Goal: Find contact information: Find contact information

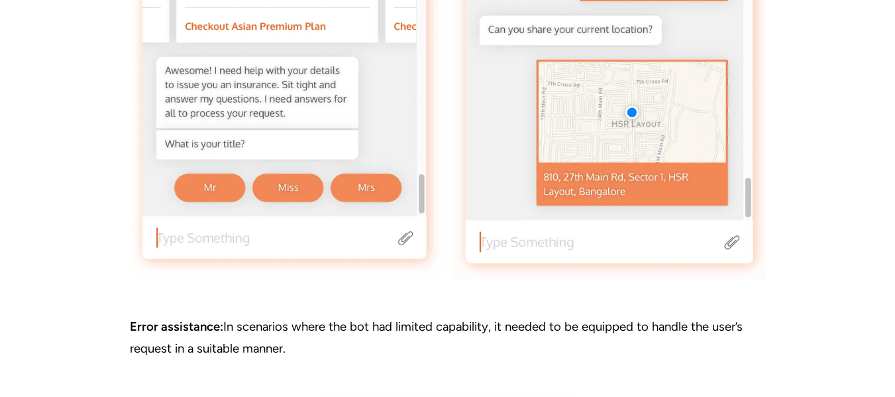
scroll to position [4437, 0]
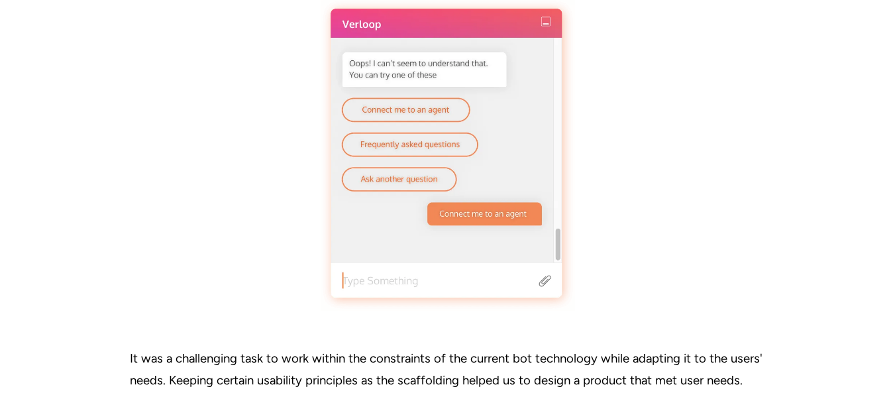
click at [711, 119] on div at bounding box center [448, 155] width 636 height 312
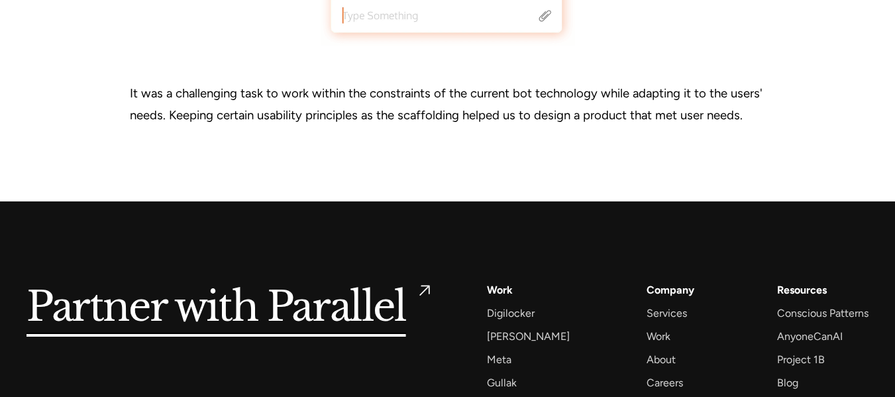
scroll to position [4923, 0]
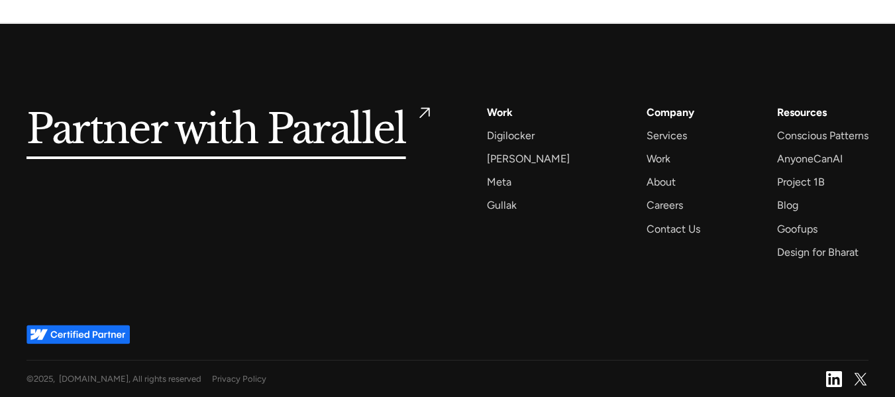
click at [466, 307] on div "Partner with Parallel Services AI Design Sprint Design Sprint UX Design ProdUX …" at bounding box center [447, 174] width 842 height 301
click at [657, 137] on div "Services" at bounding box center [666, 135] width 40 height 18
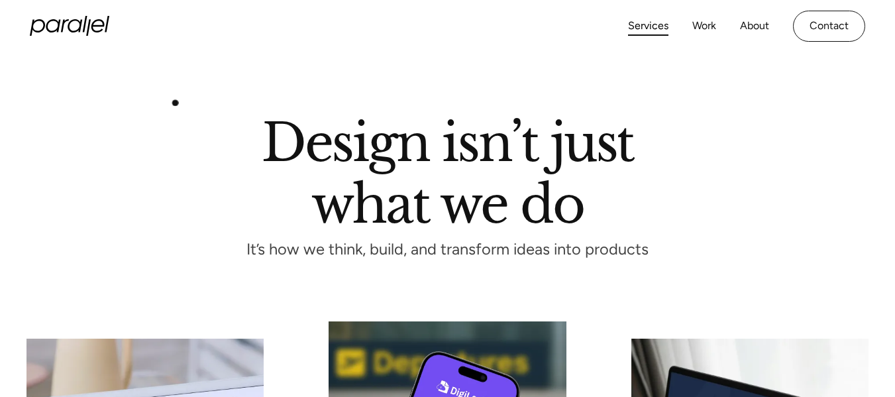
click at [175, 104] on section "Design isn’t just what we do It’s how we think, build, and transform ideas into…" at bounding box center [447, 186] width 895 height 269
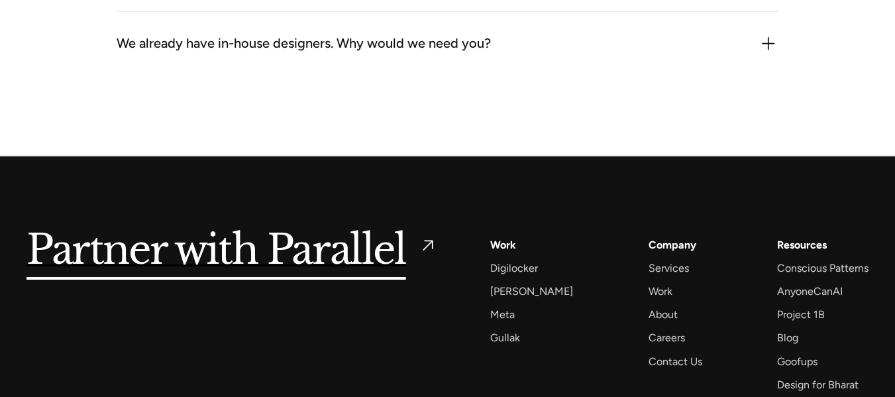
scroll to position [4117, 0]
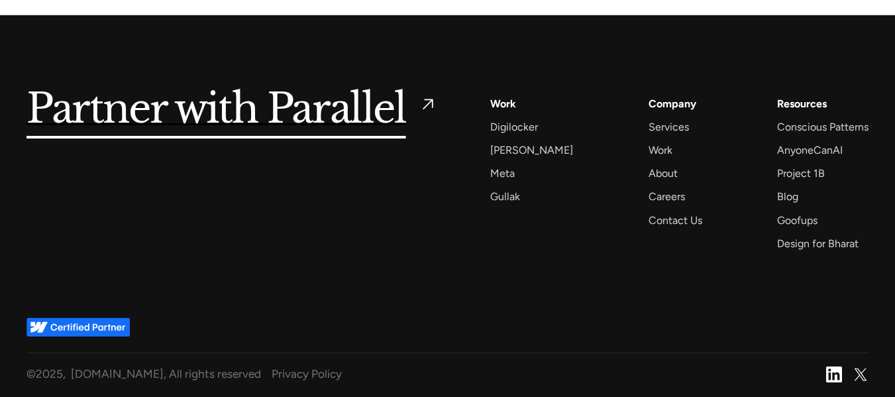
click at [338, 272] on div "Partner with Parallel Services AI Design Sprint Design Sprint UX Design ProdUX …" at bounding box center [447, 165] width 842 height 301
click at [669, 215] on div "Contact Us" at bounding box center [675, 220] width 54 height 18
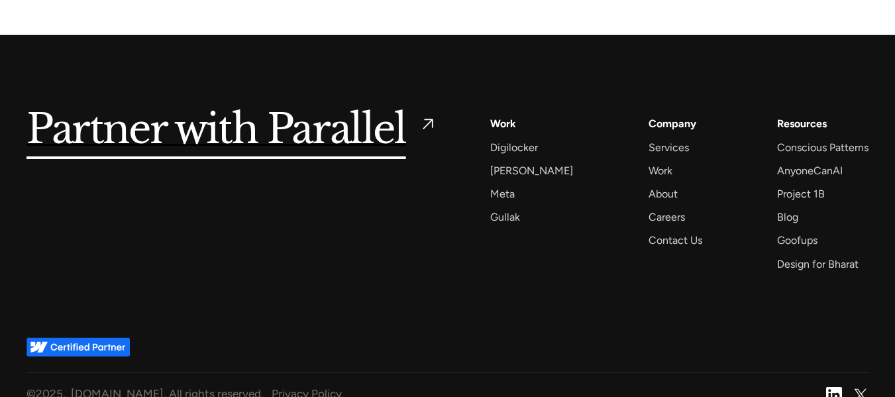
scroll to position [1876, 0]
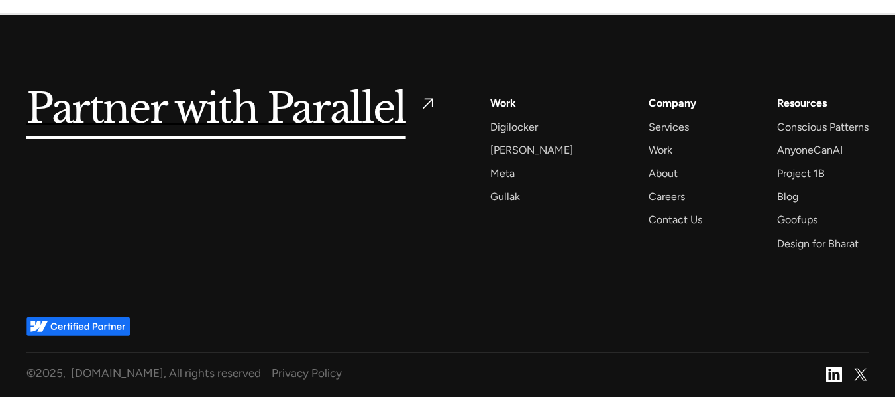
click at [348, 250] on div "Partner with Parallel Services AI Design Sprint Design Sprint UX Design ProdUX …" at bounding box center [447, 173] width 842 height 158
